Goal: Navigation & Orientation: Go to known website

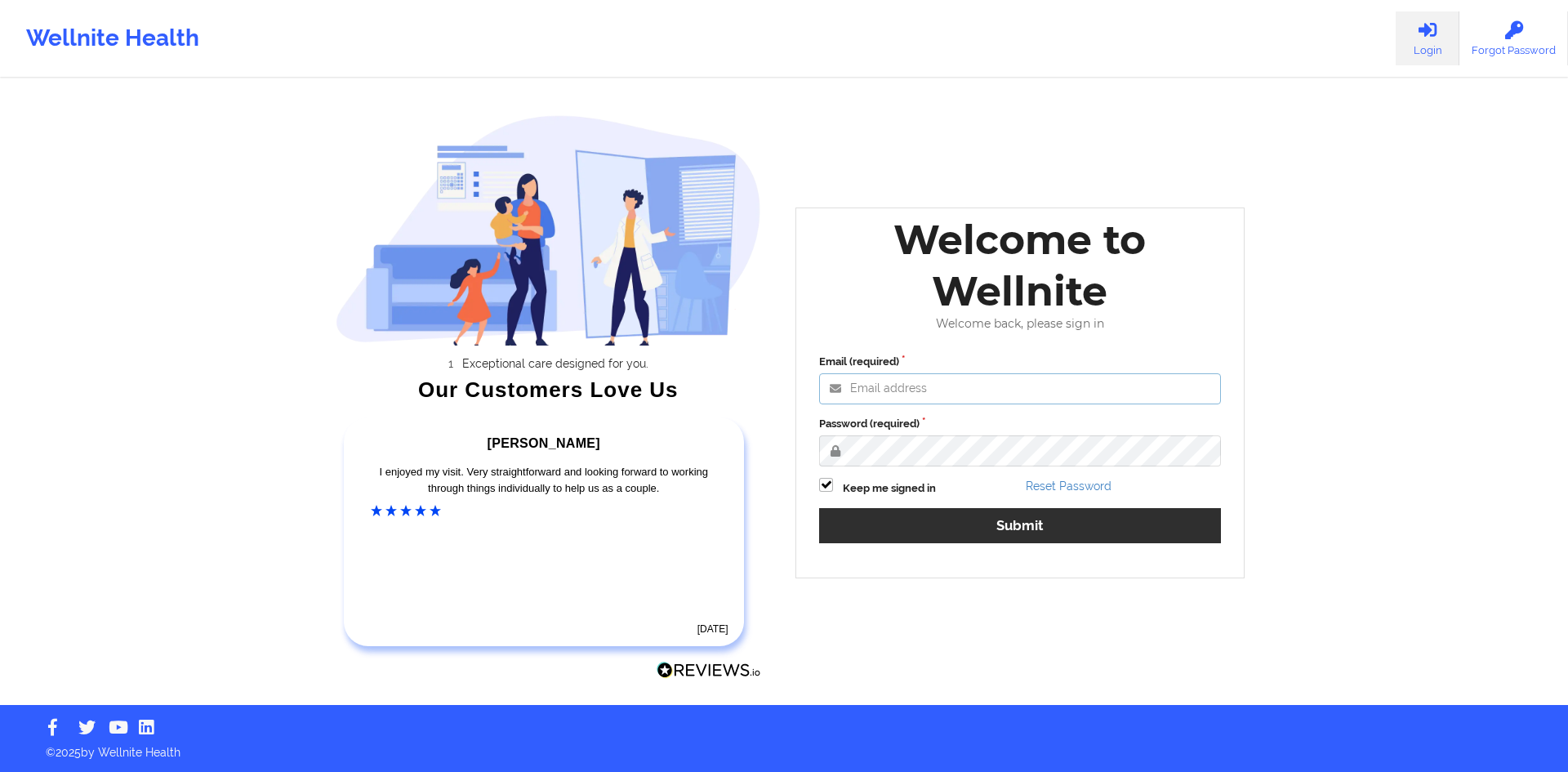
type input "[EMAIL_ADDRESS][DOMAIN_NAME]"
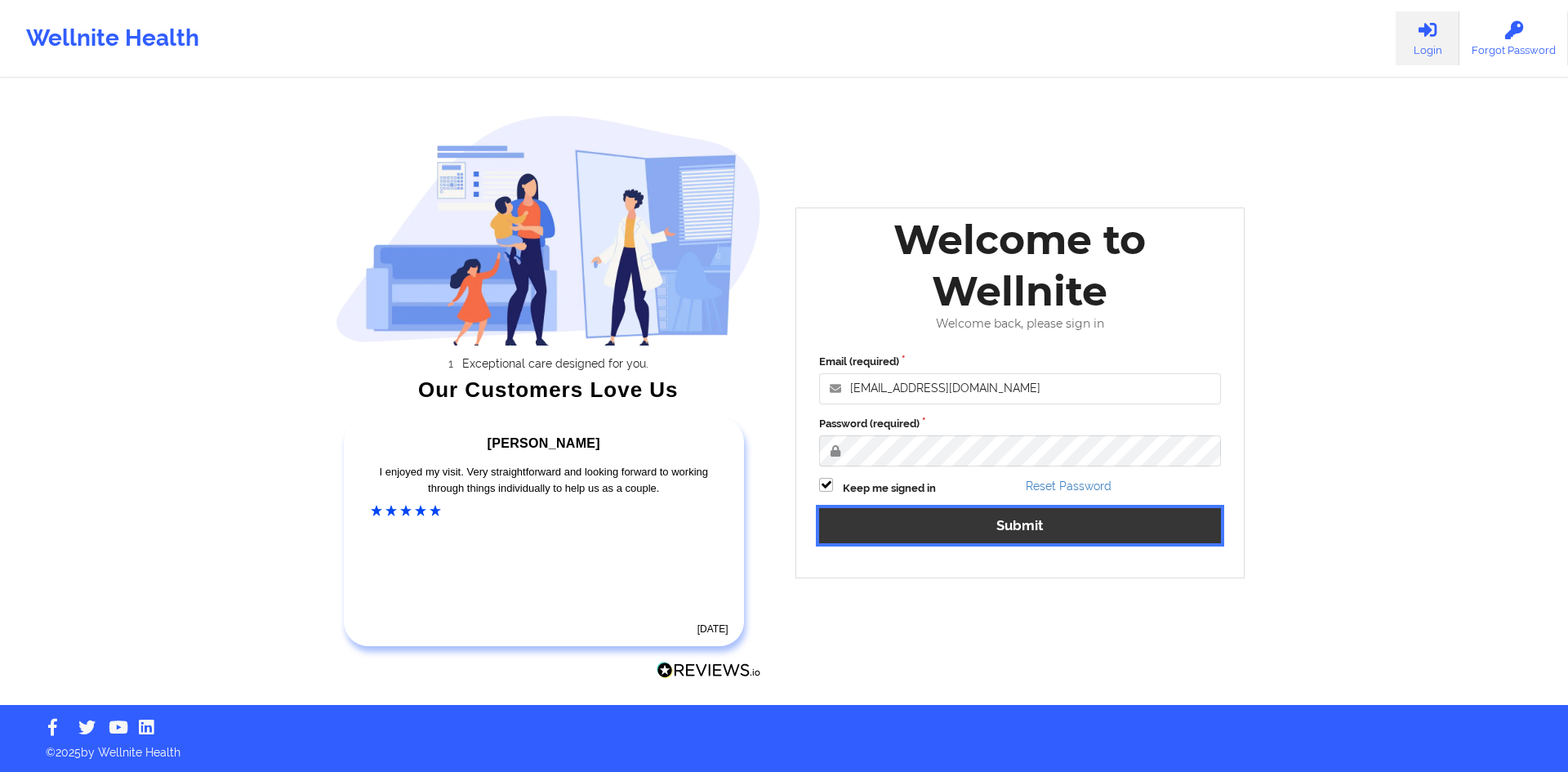
click at [977, 532] on button "Submit" at bounding box center [1020, 526] width 402 height 35
